Goal: Information Seeking & Learning: Learn about a topic

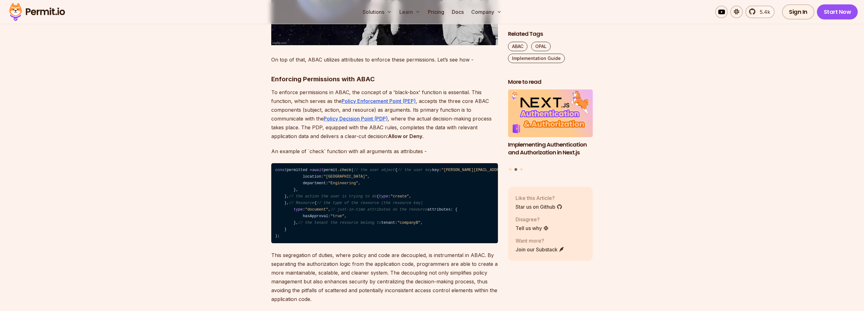
scroll to position [796, 0]
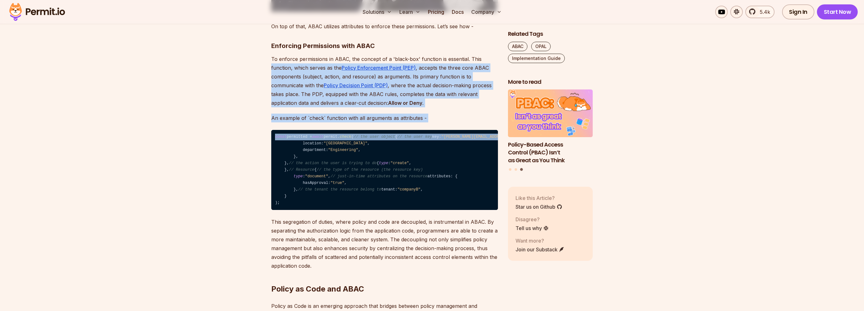
drag, startPoint x: 209, startPoint y: 165, endPoint x: 225, endPoint y: 52, distance: 113.8
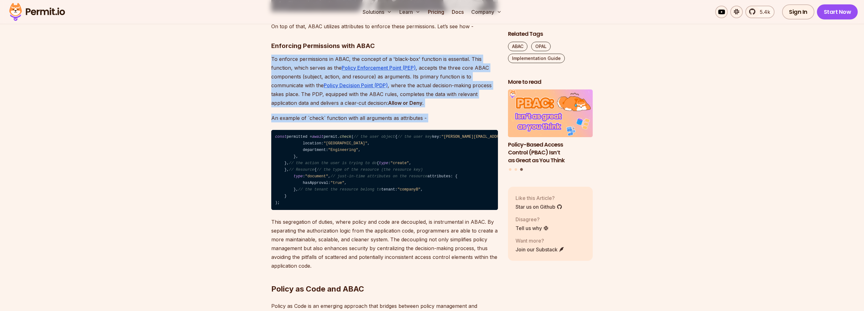
drag, startPoint x: 226, startPoint y: 47, endPoint x: 221, endPoint y: 121, distance: 73.9
drag, startPoint x: 221, startPoint y: 121, endPoint x: 219, endPoint y: 49, distance: 72.3
drag, startPoint x: 219, startPoint y: 49, endPoint x: 228, endPoint y: 111, distance: 62.8
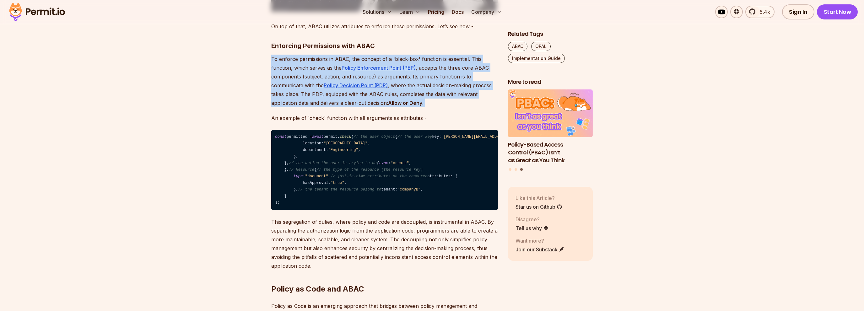
drag, startPoint x: 228, startPoint y: 116, endPoint x: 227, endPoint y: 51, distance: 65.0
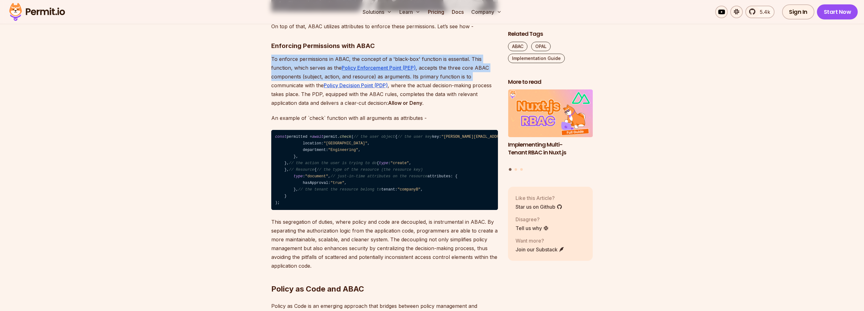
drag, startPoint x: 227, startPoint y: 51, endPoint x: 233, endPoint y: 75, distance: 25.1
drag, startPoint x: 233, startPoint y: 75, endPoint x: 236, endPoint y: 49, distance: 26.2
drag, startPoint x: 236, startPoint y: 49, endPoint x: 239, endPoint y: 75, distance: 26.0
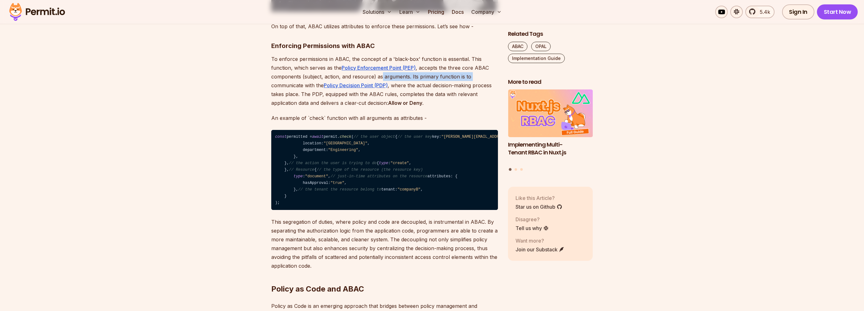
drag, startPoint x: 239, startPoint y: 75, endPoint x: 382, endPoint y: 70, distance: 142.7
drag, startPoint x: 374, startPoint y: 69, endPoint x: 301, endPoint y: 66, distance: 73.2
click at [301, 66] on p "To enforce permissions in ABAC, the concept of a 'black-box' function is essent…" at bounding box center [384, 81] width 227 height 53
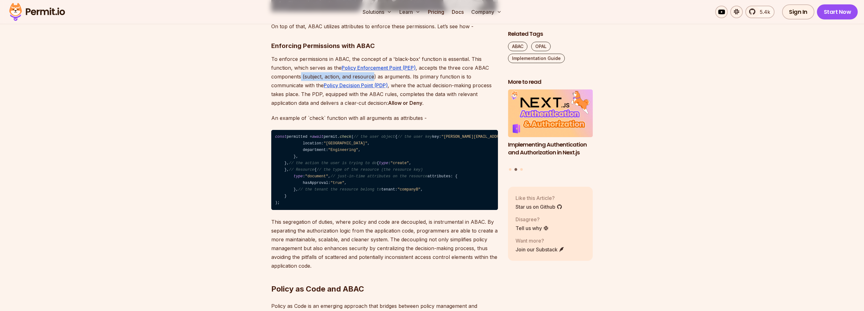
drag, startPoint x: 301, startPoint y: 66, endPoint x: 372, endPoint y: 66, distance: 71.3
click at [372, 66] on p "To enforce permissions in ABAC, the concept of a 'black-box' function is essent…" at bounding box center [384, 81] width 227 height 53
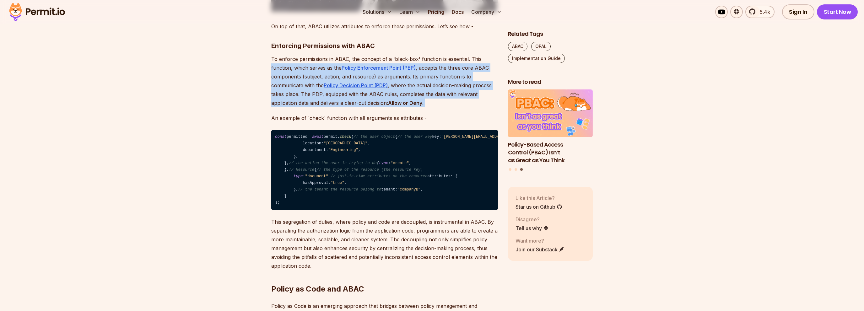
drag, startPoint x: 264, startPoint y: 55, endPoint x: 267, endPoint y: 109, distance: 54.1
drag, startPoint x: 267, startPoint y: 109, endPoint x: 263, endPoint y: 52, distance: 56.6
drag, startPoint x: 263, startPoint y: 52, endPoint x: 257, endPoint y: 105, distance: 53.1
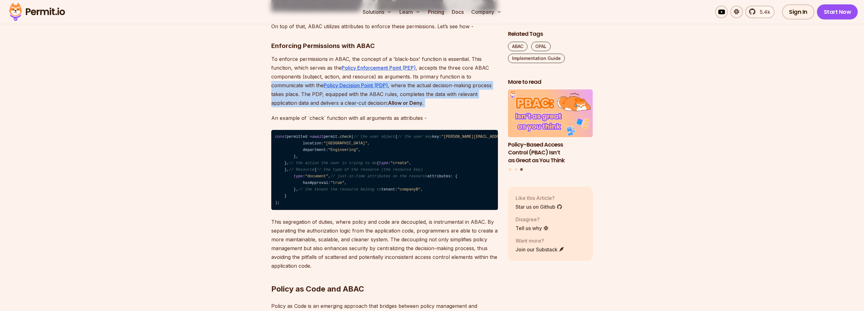
drag, startPoint x: 257, startPoint y: 105, endPoint x: 258, endPoint y: 80, distance: 25.1
drag, startPoint x: 258, startPoint y: 80, endPoint x: 257, endPoint y: 106, distance: 25.8
drag, startPoint x: 257, startPoint y: 106, endPoint x: 257, endPoint y: 75, distance: 30.5
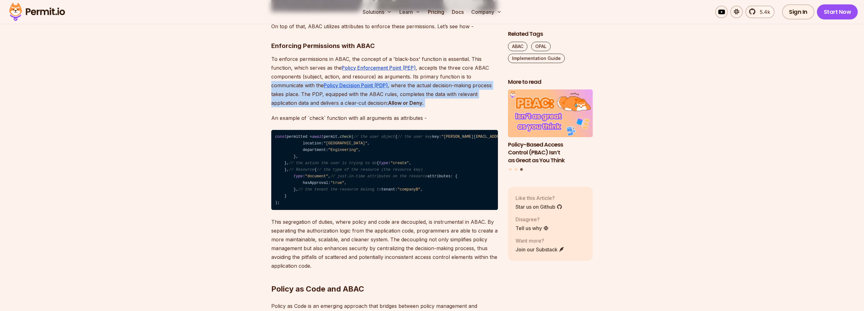
drag, startPoint x: 257, startPoint y: 75, endPoint x: 259, endPoint y: 102, distance: 27.4
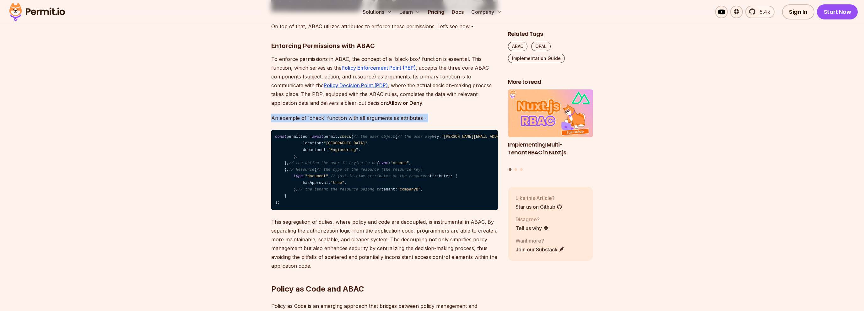
drag, startPoint x: 259, startPoint y: 102, endPoint x: 257, endPoint y: 122, distance: 19.9
drag, startPoint x: 257, startPoint y: 122, endPoint x: 257, endPoint y: 107, distance: 14.8
drag, startPoint x: 257, startPoint y: 107, endPoint x: 256, endPoint y: 119, distance: 11.3
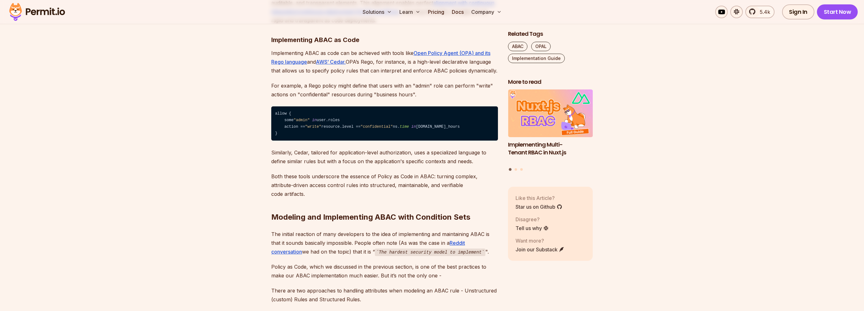
scroll to position [1161, 0]
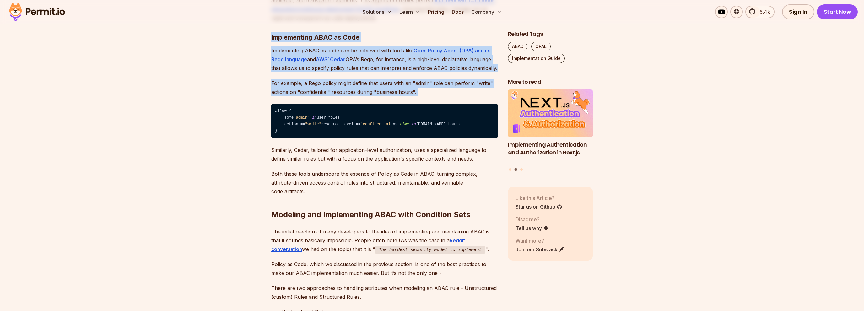
drag, startPoint x: 249, startPoint y: 127, endPoint x: 240, endPoint y: 200, distance: 73.1
drag, startPoint x: 240, startPoint y: 200, endPoint x: 238, endPoint y: 133, distance: 66.3
drag, startPoint x: 238, startPoint y: 133, endPoint x: 231, endPoint y: 204, distance: 71.0
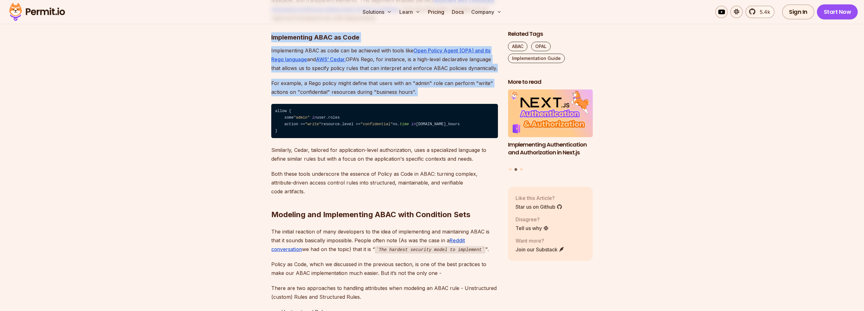
drag, startPoint x: 231, startPoint y: 204, endPoint x: 236, endPoint y: 142, distance: 62.7
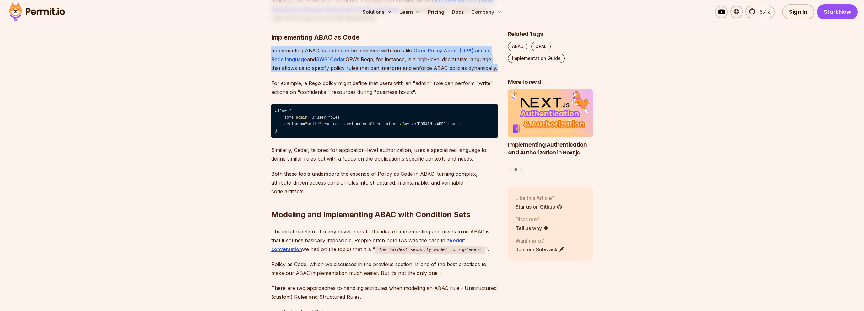
drag, startPoint x: 236, startPoint y: 142, endPoint x: 232, endPoint y: 181, distance: 39.1
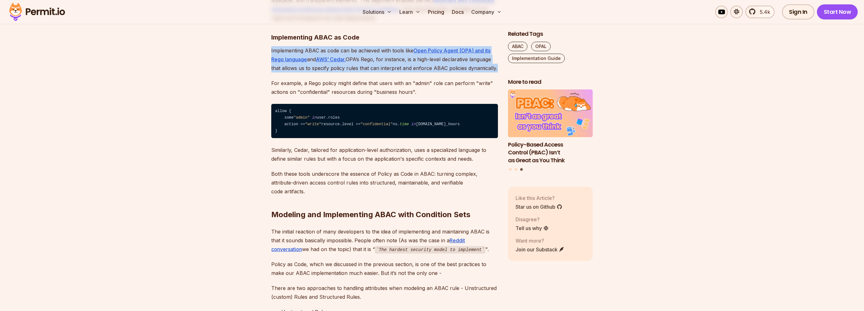
drag, startPoint x: 232, startPoint y: 181, endPoint x: 234, endPoint y: 141, distance: 39.3
drag, startPoint x: 234, startPoint y: 141, endPoint x: 234, endPoint y: 177, distance: 35.2
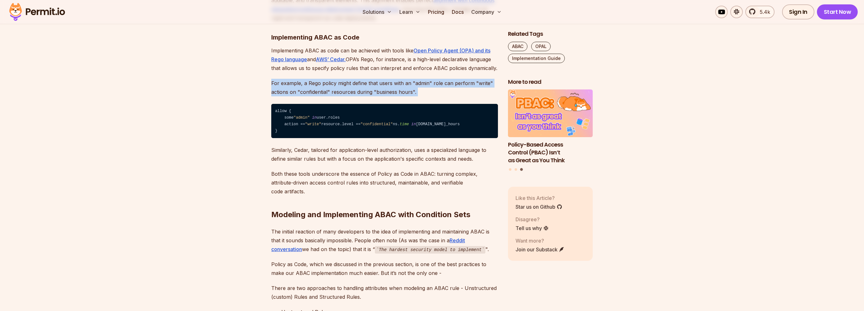
drag, startPoint x: 234, startPoint y: 177, endPoint x: 234, endPoint y: 201, distance: 24.8
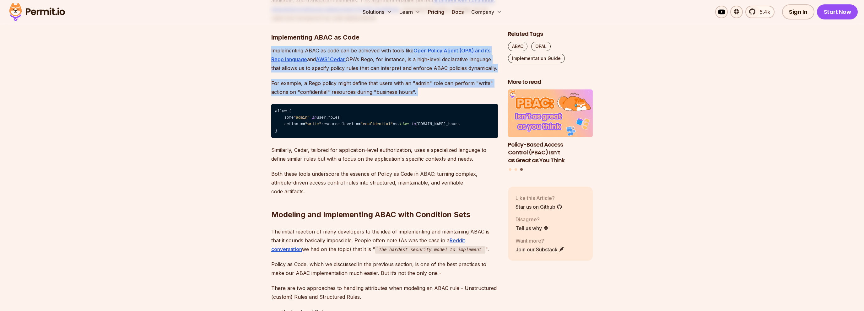
drag, startPoint x: 234, startPoint y: 201, endPoint x: 232, endPoint y: 148, distance: 53.4
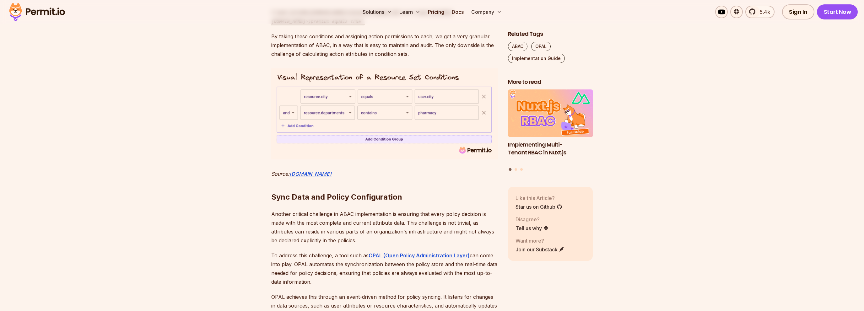
scroll to position [2123, 0]
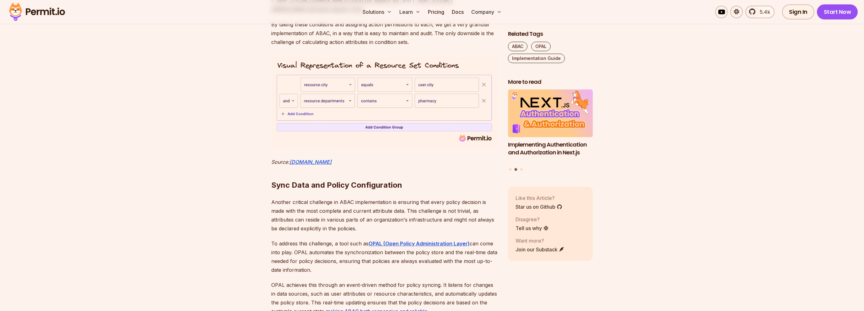
drag, startPoint x: 232, startPoint y: 148, endPoint x: 228, endPoint y: 48, distance: 99.6
drag, startPoint x: 228, startPoint y: 48, endPoint x: 216, endPoint y: 156, distance: 108.1
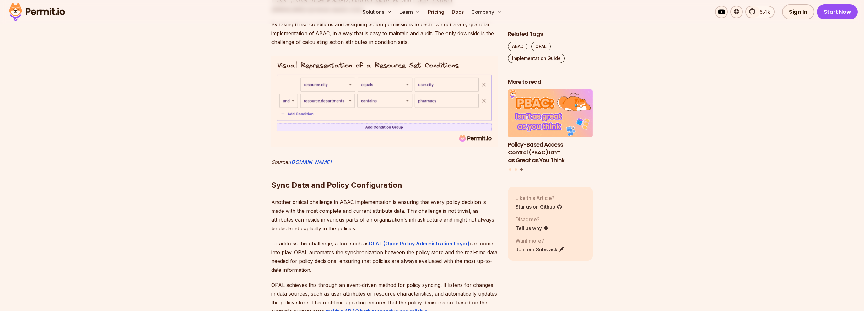
drag, startPoint x: 216, startPoint y: 156, endPoint x: 216, endPoint y: 58, distance: 98.0
drag, startPoint x: 216, startPoint y: 58, endPoint x: 213, endPoint y: 149, distance: 91.1
drag, startPoint x: 213, startPoint y: 149, endPoint x: 217, endPoint y: 57, distance: 92.1
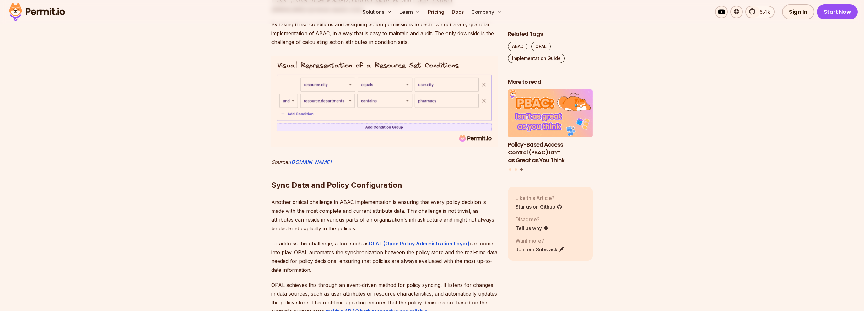
drag, startPoint x: 217, startPoint y: 57, endPoint x: 215, endPoint y: 150, distance: 93.3
drag, startPoint x: 215, startPoint y: 150, endPoint x: 215, endPoint y: 57, distance: 93.6
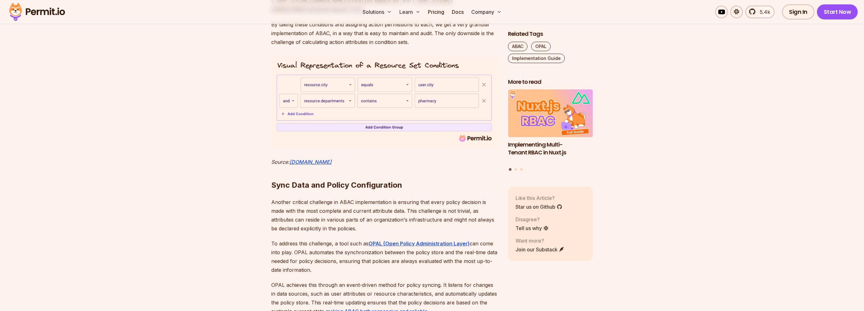
drag, startPoint x: 215, startPoint y: 57, endPoint x: 214, endPoint y: 144, distance: 88.0
drag, startPoint x: 212, startPoint y: 145, endPoint x: 206, endPoint y: 200, distance: 55.8
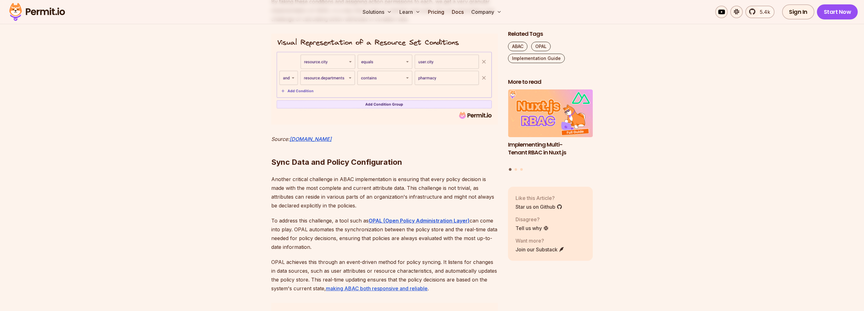
scroll to position [2156, 0]
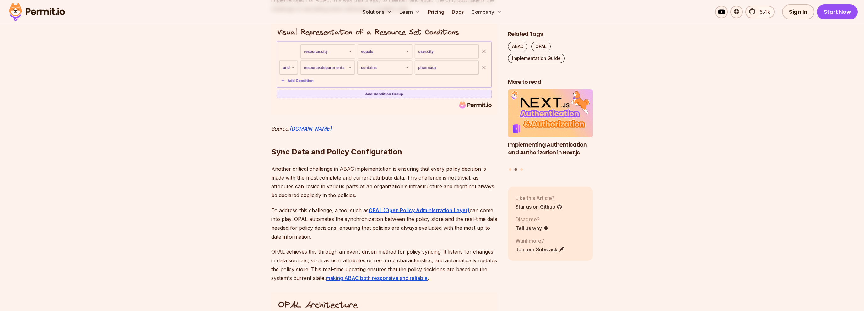
drag, startPoint x: 204, startPoint y: 176, endPoint x: 205, endPoint y: 126, distance: 49.3
drag, startPoint x: 205, startPoint y: 126, endPoint x: 203, endPoint y: 171, distance: 45.3
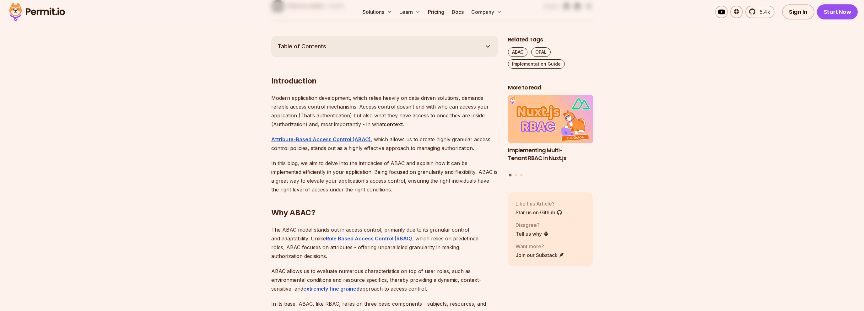
scroll to position [365, 0]
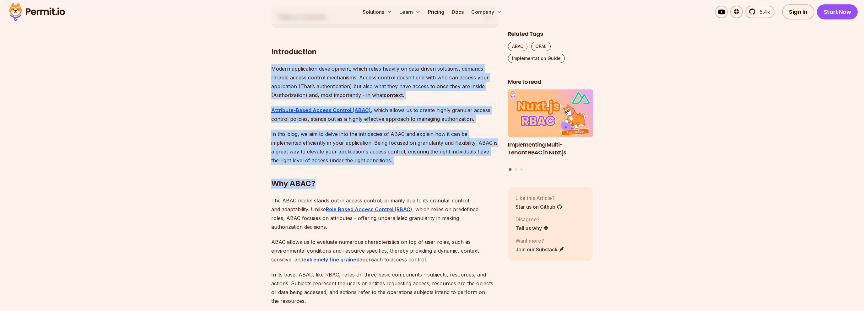
drag, startPoint x: 398, startPoint y: 165, endPoint x: 424, endPoint y: 56, distance: 112.7
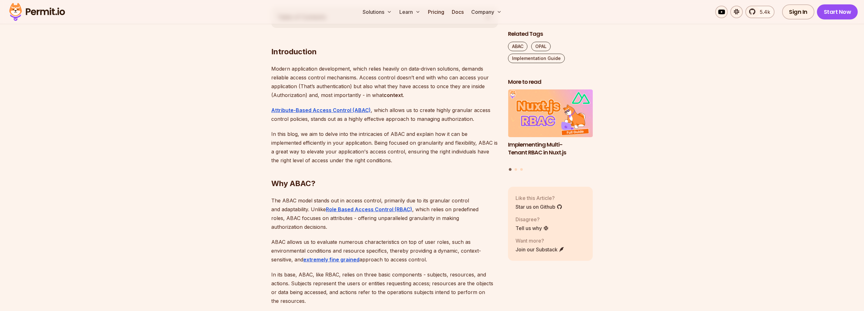
click at [424, 56] on h2 "Introduction" at bounding box center [384, 39] width 227 height 35
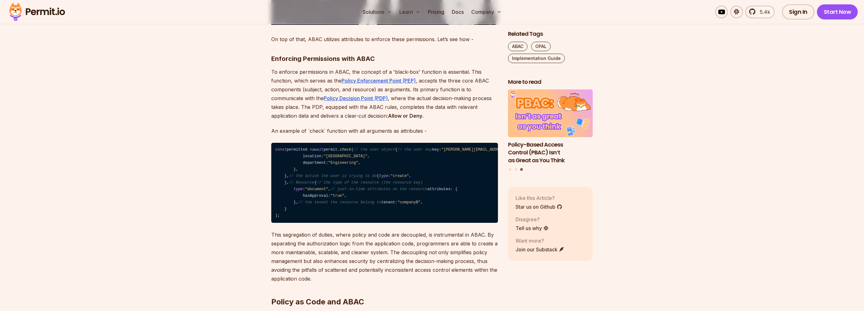
scroll to position [829, 0]
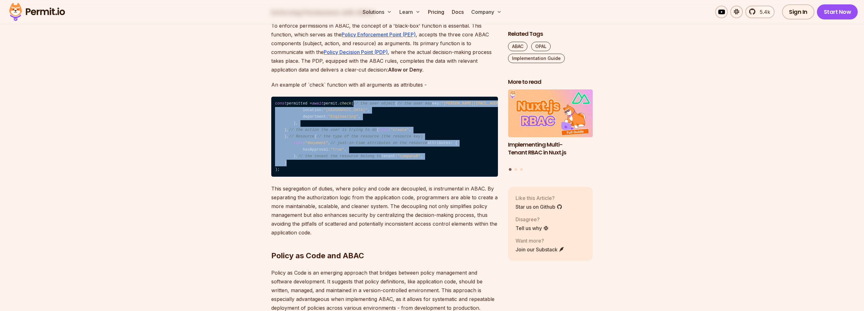
drag, startPoint x: 284, startPoint y: 101, endPoint x: 344, endPoint y: 260, distance: 170.1
click at [344, 177] on code "const permitted = await permit. check ( // the user object { // the user key ke…" at bounding box center [384, 137] width 227 height 80
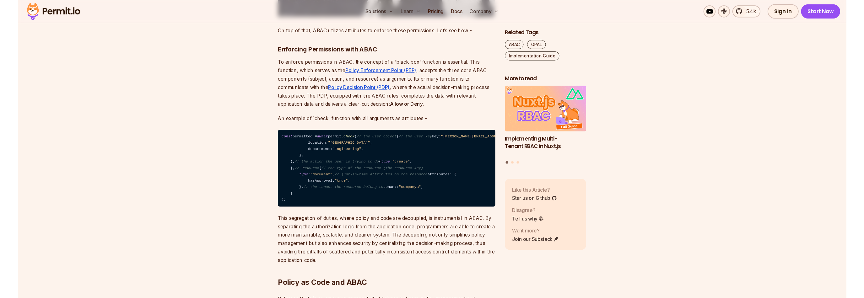
scroll to position [763, 0]
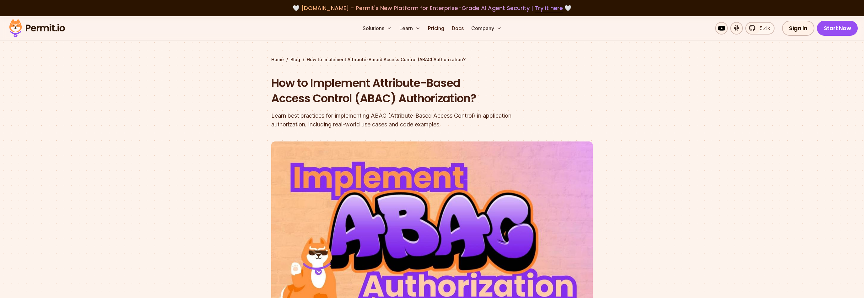
scroll to position [457, 0]
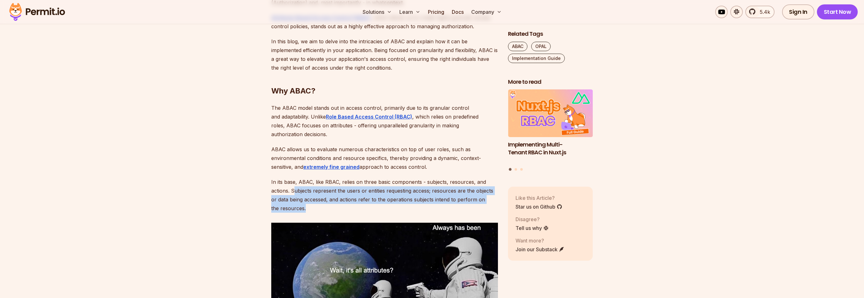
drag, startPoint x: 295, startPoint y: 183, endPoint x: 297, endPoint y: 197, distance: 14.4
click at [297, 197] on p "In its base, ABAC, like RBAC, relies on three basic components - subjects, reso…" at bounding box center [384, 195] width 227 height 35
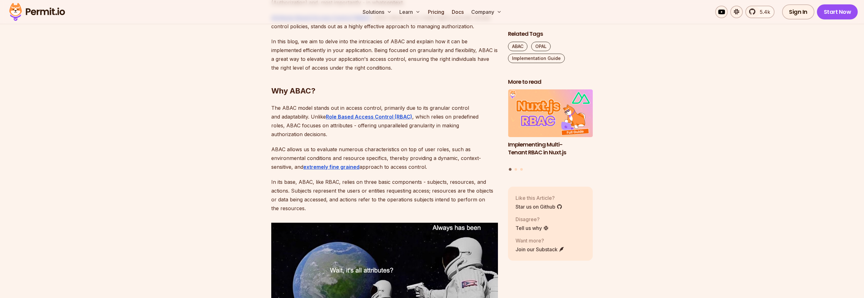
click at [297, 197] on p "In its base, ABAC, like RBAC, relies on three basic components - subjects, reso…" at bounding box center [384, 195] width 227 height 35
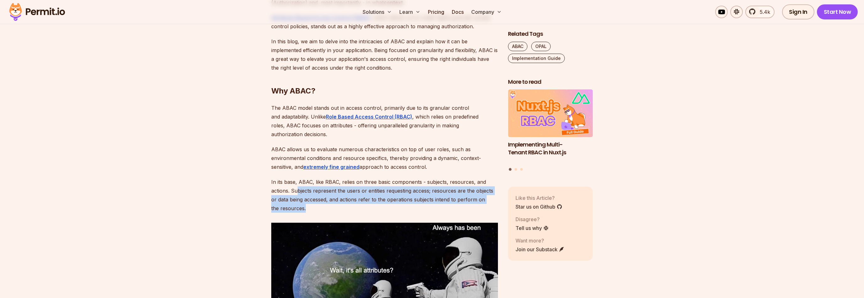
drag, startPoint x: 297, startPoint y: 198, endPoint x: 299, endPoint y: 183, distance: 14.8
click at [299, 183] on p "In its base, ABAC, like RBAC, relies on three basic components - subjects, reso…" at bounding box center [384, 195] width 227 height 35
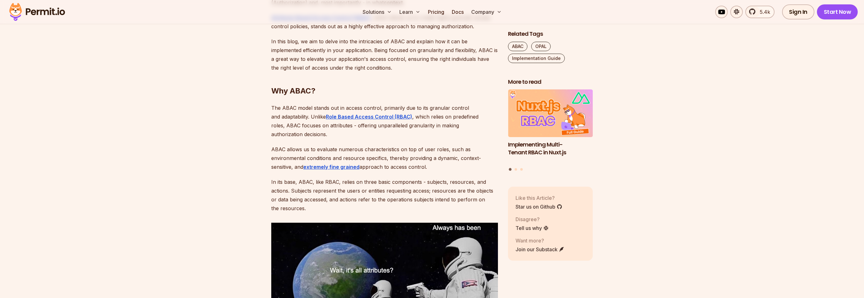
click at [299, 183] on p "In its base, ABAC, like RBAC, relies on three basic components - subjects, reso…" at bounding box center [384, 195] width 227 height 35
click at [364, 146] on p "ABAC allows us to evaluate numerous characteristics on top of user roles, such …" at bounding box center [384, 158] width 227 height 26
